Goal: Task Accomplishment & Management: Use online tool/utility

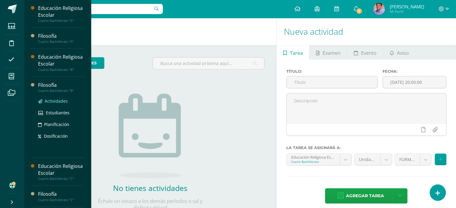
drag, startPoint x: 0, startPoint y: 0, endPoint x: 62, endPoint y: 101, distance: 118.3
click at [62, 101] on span "Actividades" at bounding box center [56, 101] width 23 height 6
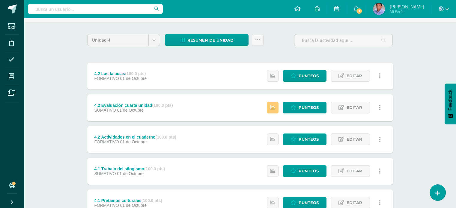
scroll to position [30, 0]
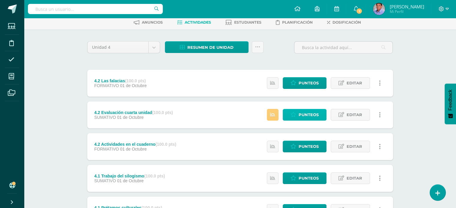
click at [309, 115] on span "Punteos" at bounding box center [309, 114] width 20 height 11
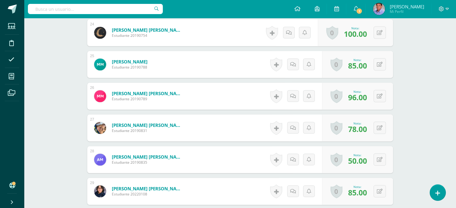
scroll to position [930, 0]
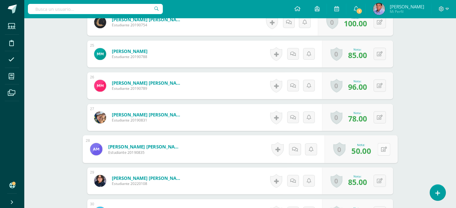
click at [376, 148] on div "0 Logros Logros obtenidos Aún no hay logros agregados Nota: 50.00" at bounding box center [360, 149] width 73 height 28
click at [386, 148] on icon at bounding box center [384, 149] width 6 height 5
type input "70"
